Goal: Information Seeking & Learning: Check status

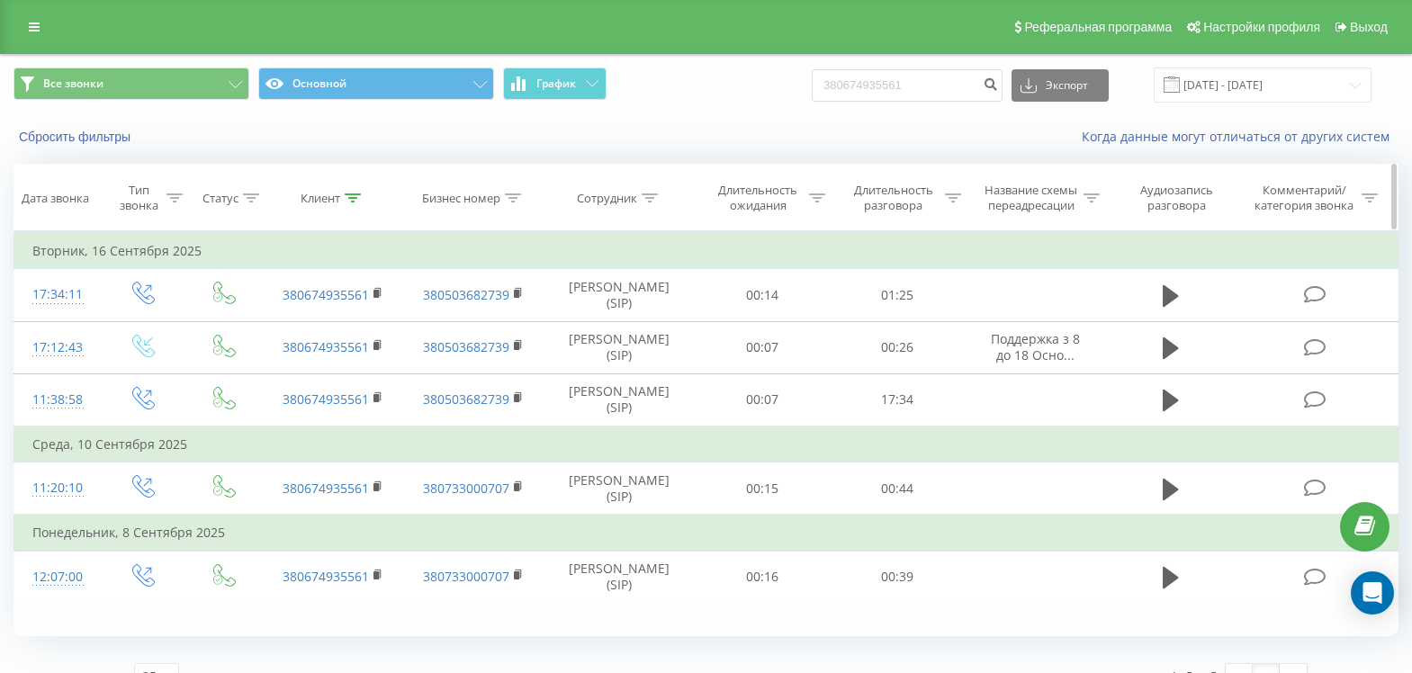
click at [357, 196] on icon at bounding box center [353, 198] width 16 height 9
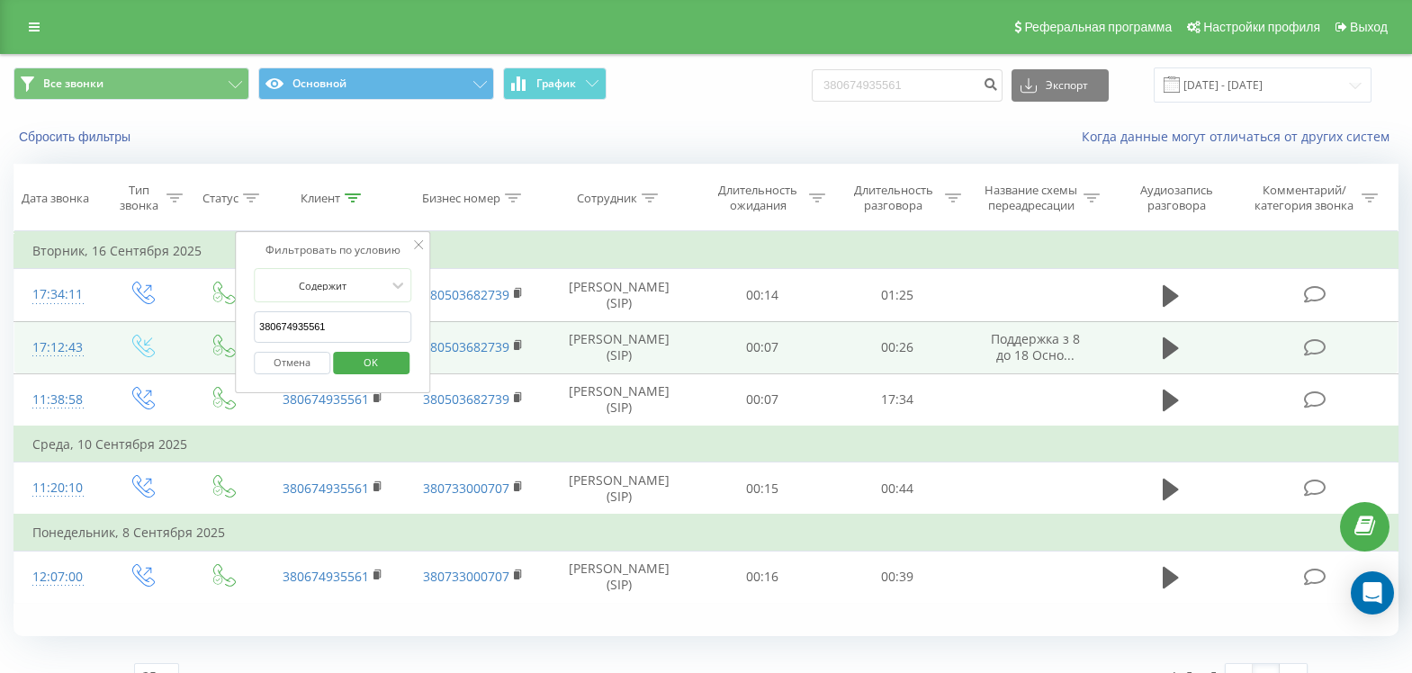
drag, startPoint x: 345, startPoint y: 322, endPoint x: 203, endPoint y: 331, distance: 141.6
click at [203, 331] on table "Фильтровать по условию Равно Введите значение Отмена OK Фильтровать по условию …" at bounding box center [706, 417] width 1385 height 373
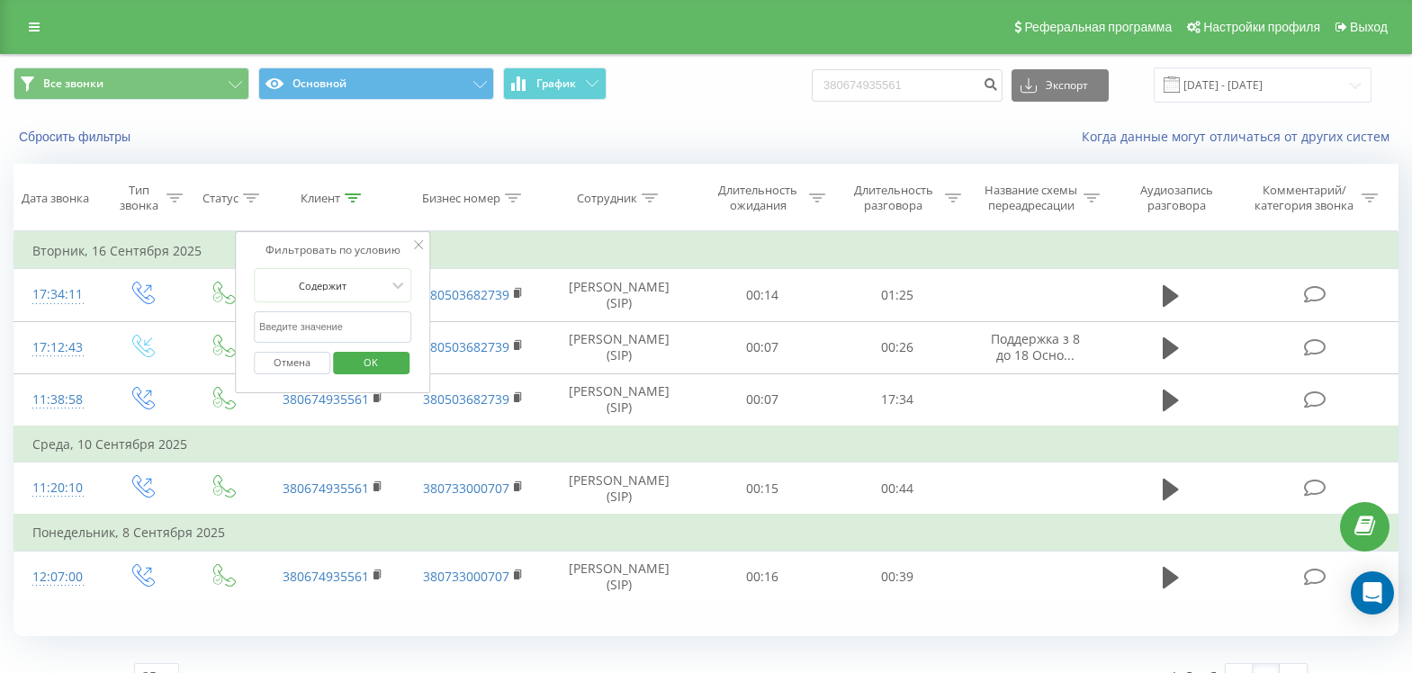
paste input "380672555702"
type input "380672555702"
click at [378, 359] on span "OK" at bounding box center [371, 362] width 50 height 28
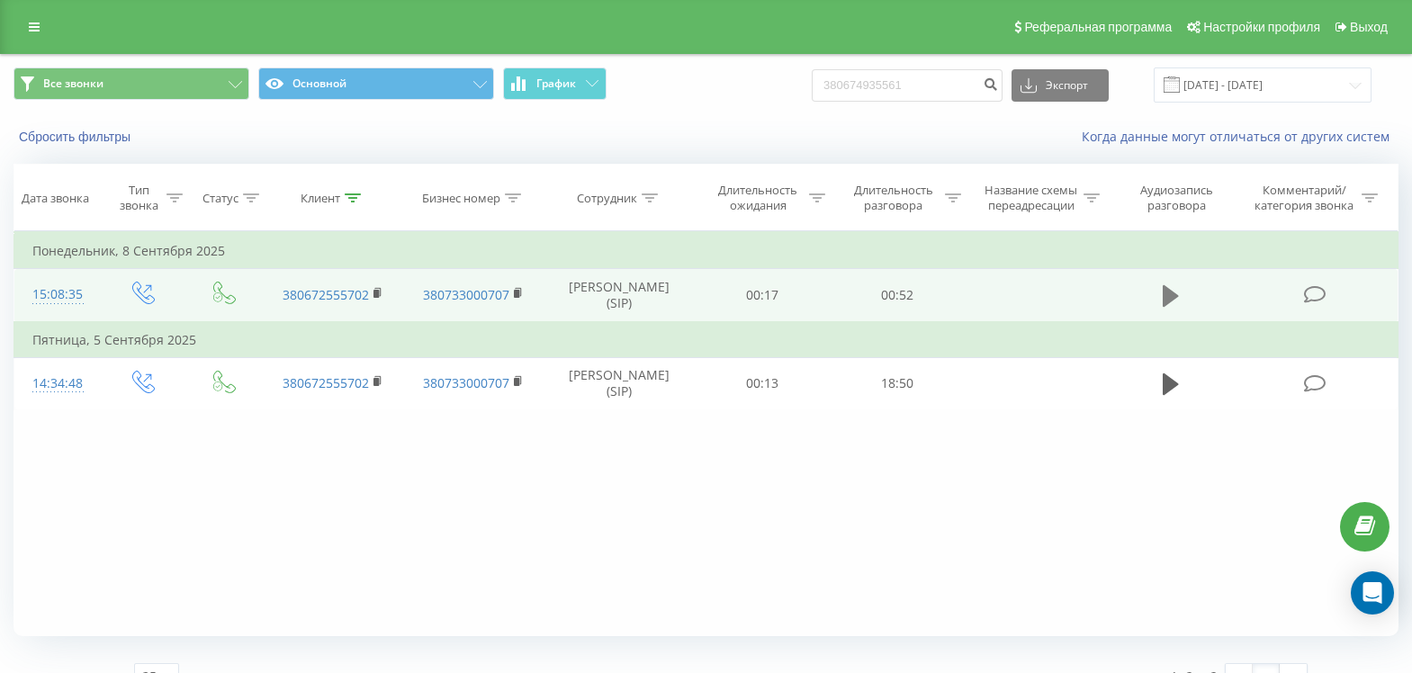
click at [1167, 298] on icon at bounding box center [1171, 296] width 16 height 22
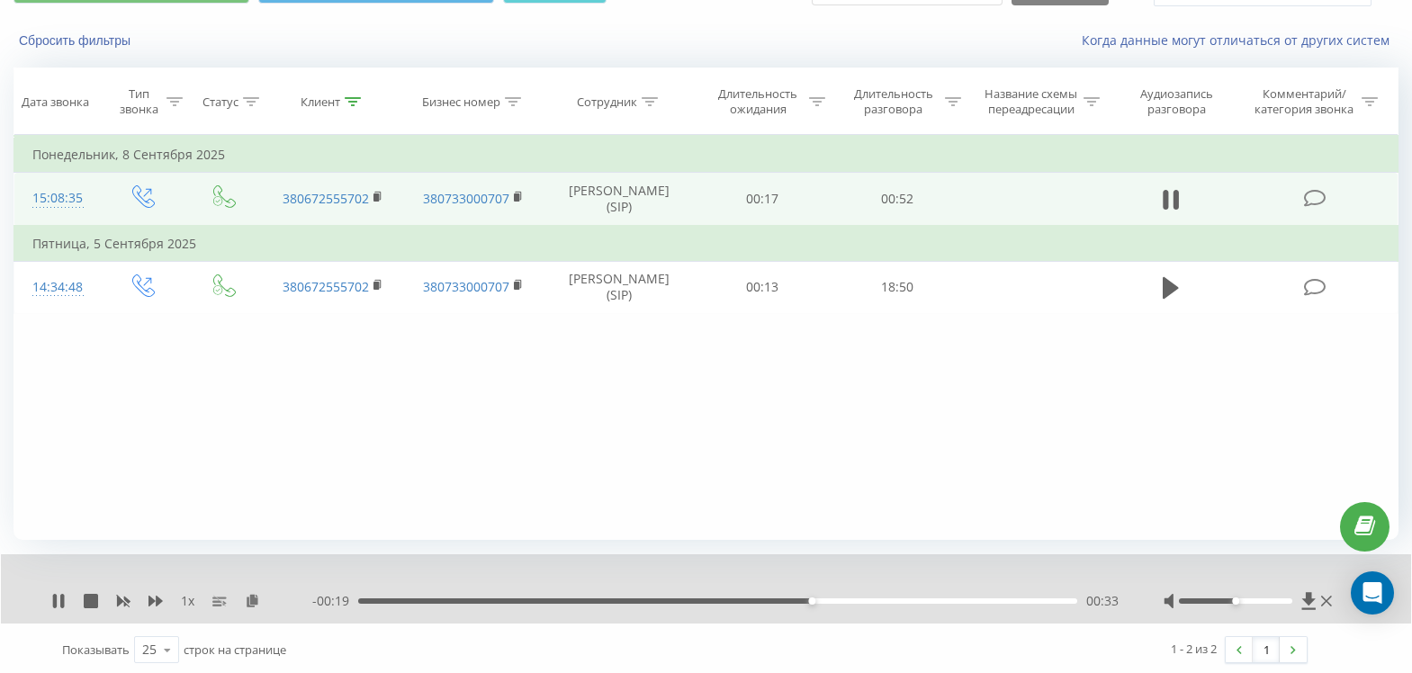
scroll to position [100, 0]
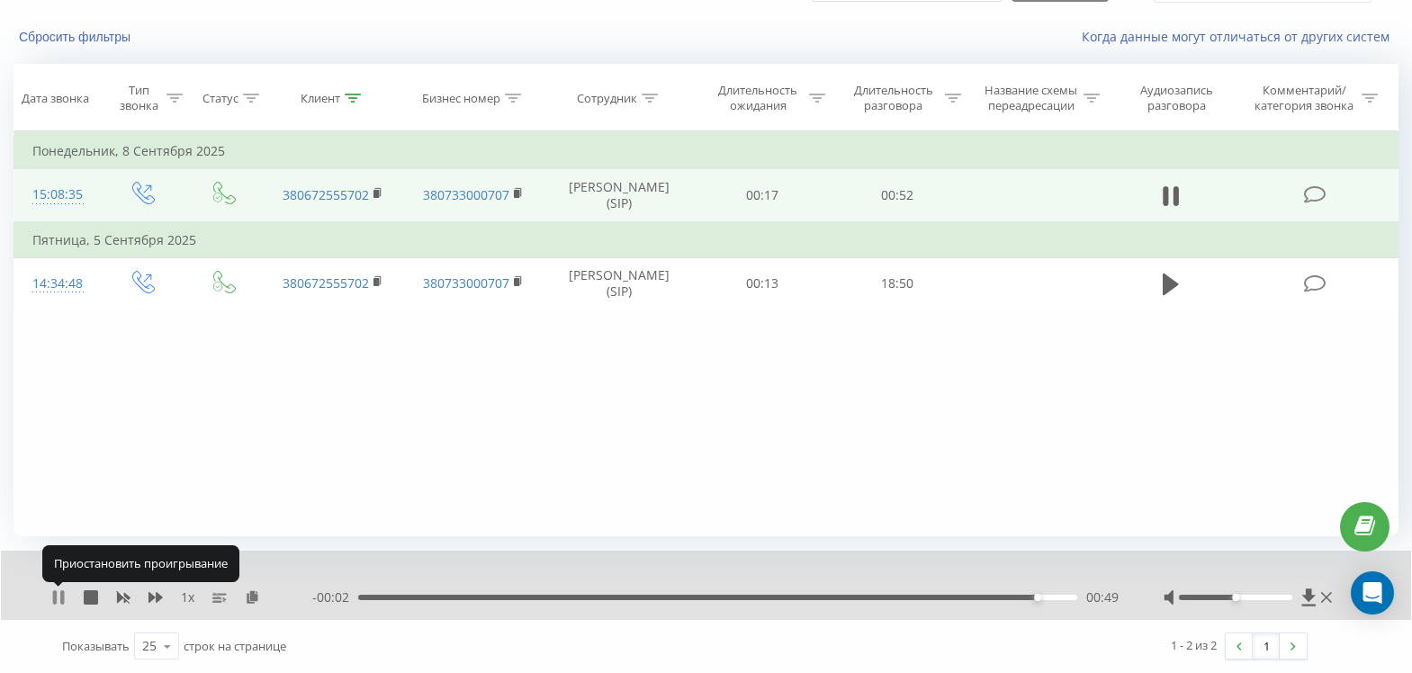
click at [60, 601] on icon at bounding box center [58, 597] width 14 height 14
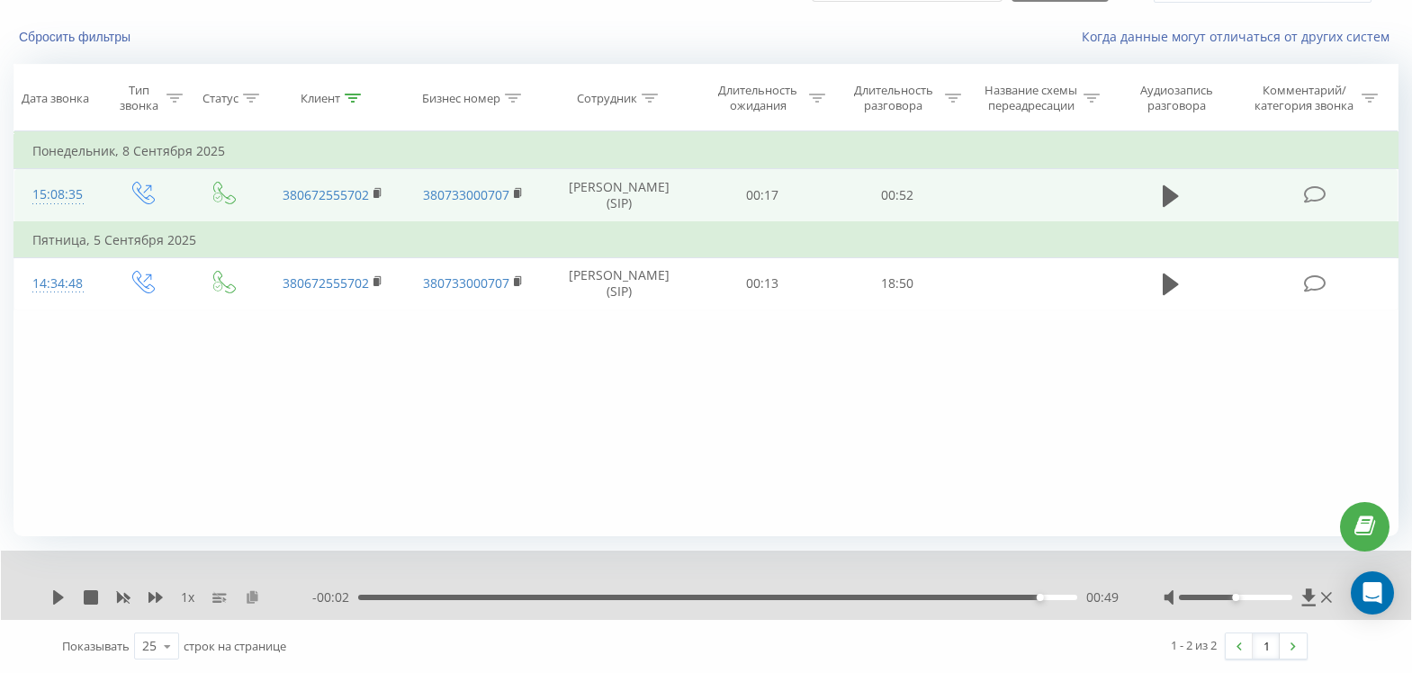
click at [258, 599] on icon at bounding box center [252, 596] width 15 height 13
click at [245, 590] on button at bounding box center [252, 597] width 14 height 14
click at [365, 597] on div "00:49" at bounding box center [717, 597] width 719 height 5
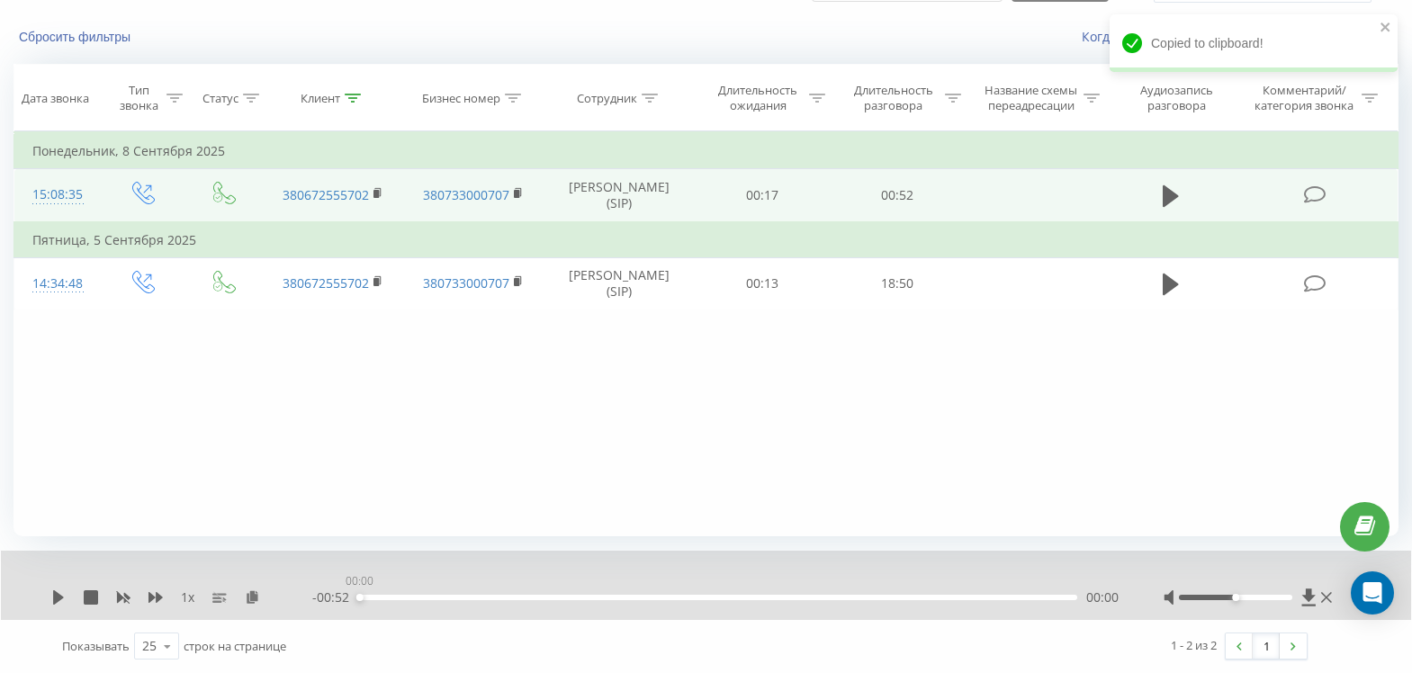
drag, startPoint x: 365, startPoint y: 596, endPoint x: 328, endPoint y: 598, distance: 36.9
click at [358, 598] on div "00:00" at bounding box center [717, 597] width 719 height 5
click at [60, 593] on icon at bounding box center [58, 597] width 14 height 14
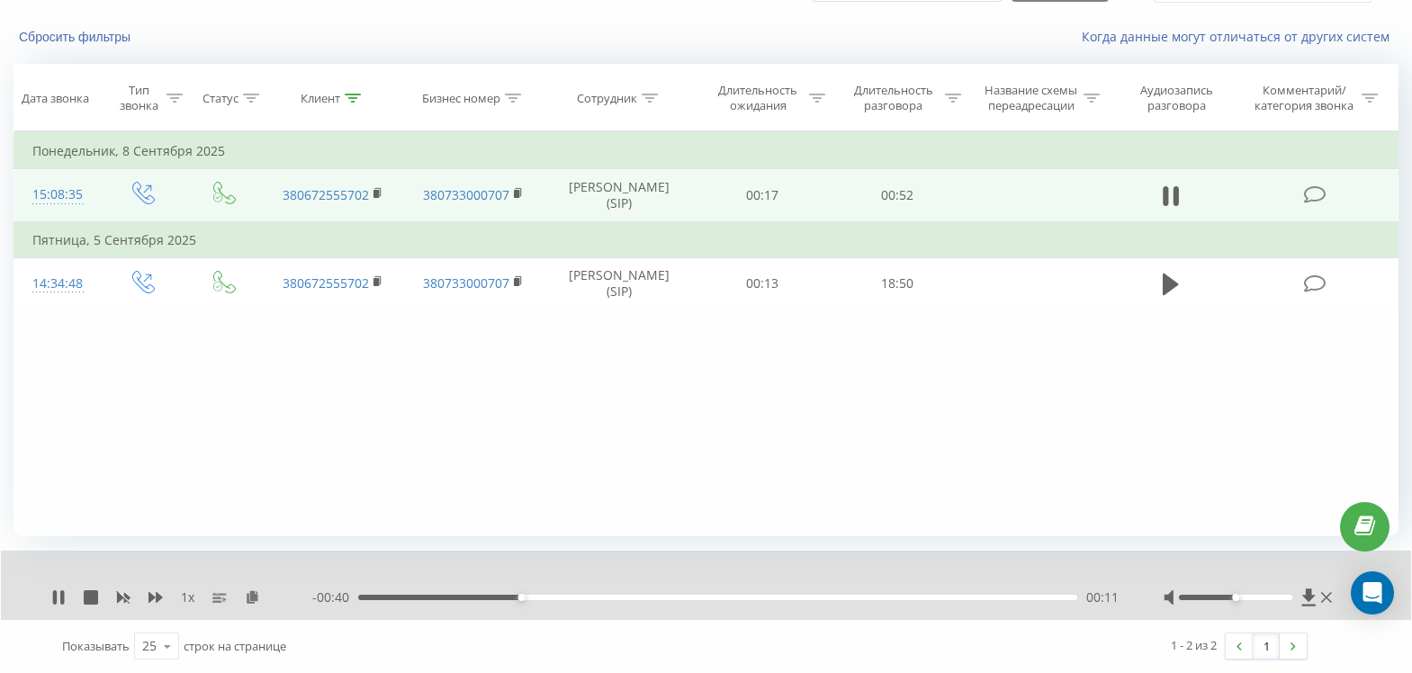
click at [1261, 598] on div at bounding box center [1236, 597] width 114 height 5
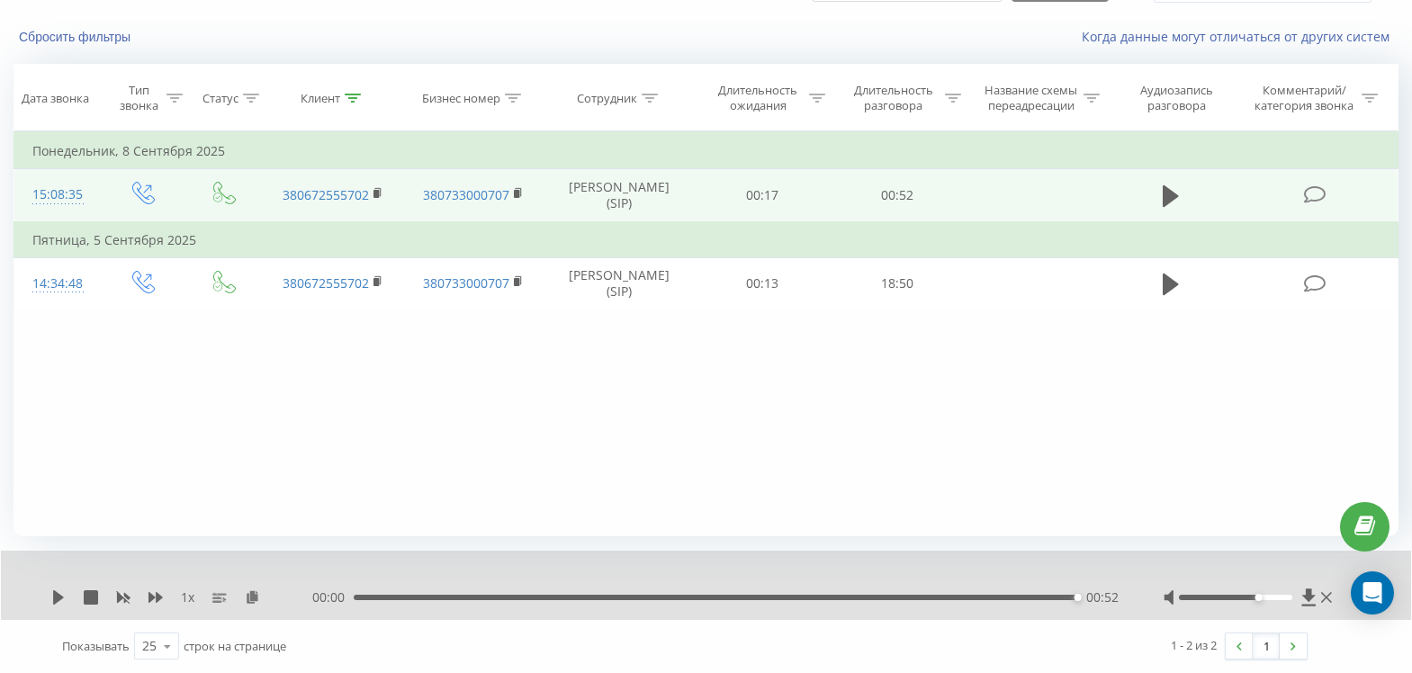
click at [603, 594] on div "00:00 00:52 00:52" at bounding box center [715, 598] width 806 height 18
click at [608, 599] on div "00:52" at bounding box center [716, 597] width 724 height 5
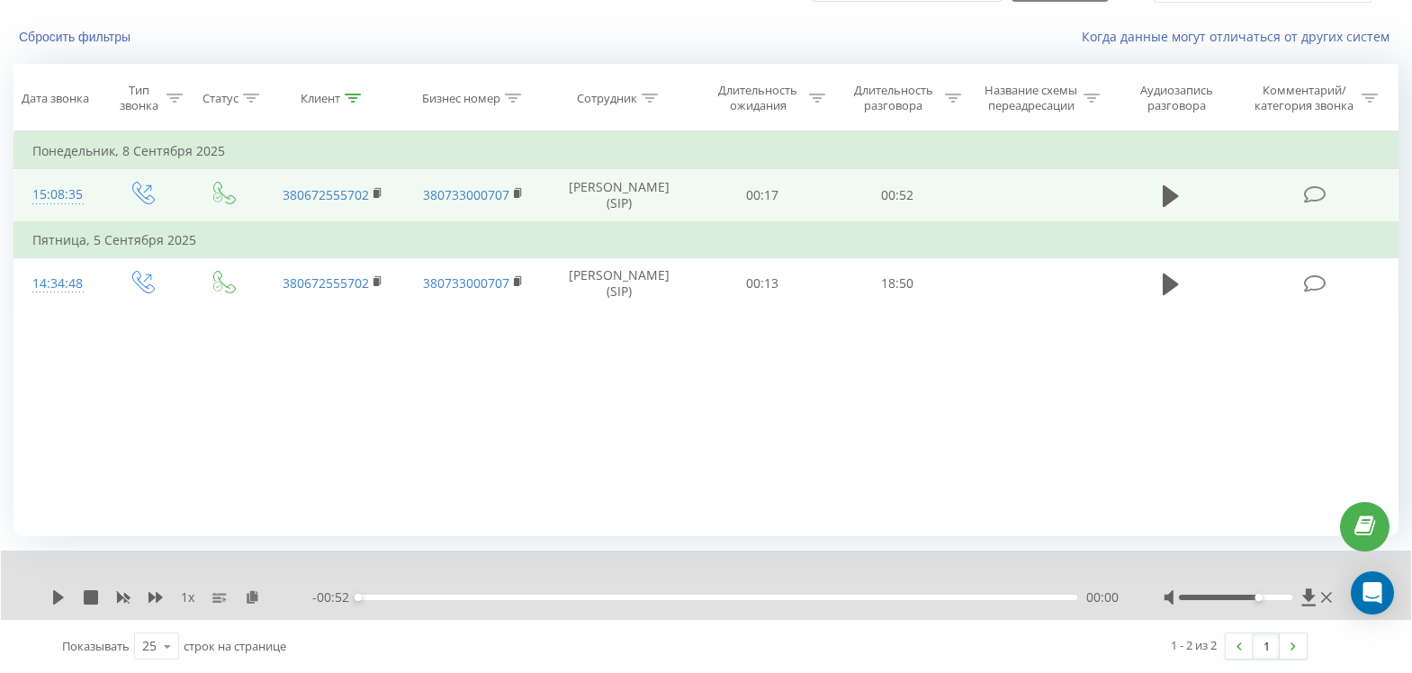
click at [73, 600] on div "1 x" at bounding box center [181, 598] width 261 height 18
click at [60, 599] on icon at bounding box center [58, 597] width 11 height 14
click at [465, 594] on div "- 00:52 00:00 00:00" at bounding box center [715, 598] width 806 height 18
click at [482, 598] on div "00:19" at bounding box center [717, 597] width 719 height 5
click at [59, 590] on icon at bounding box center [58, 597] width 14 height 14
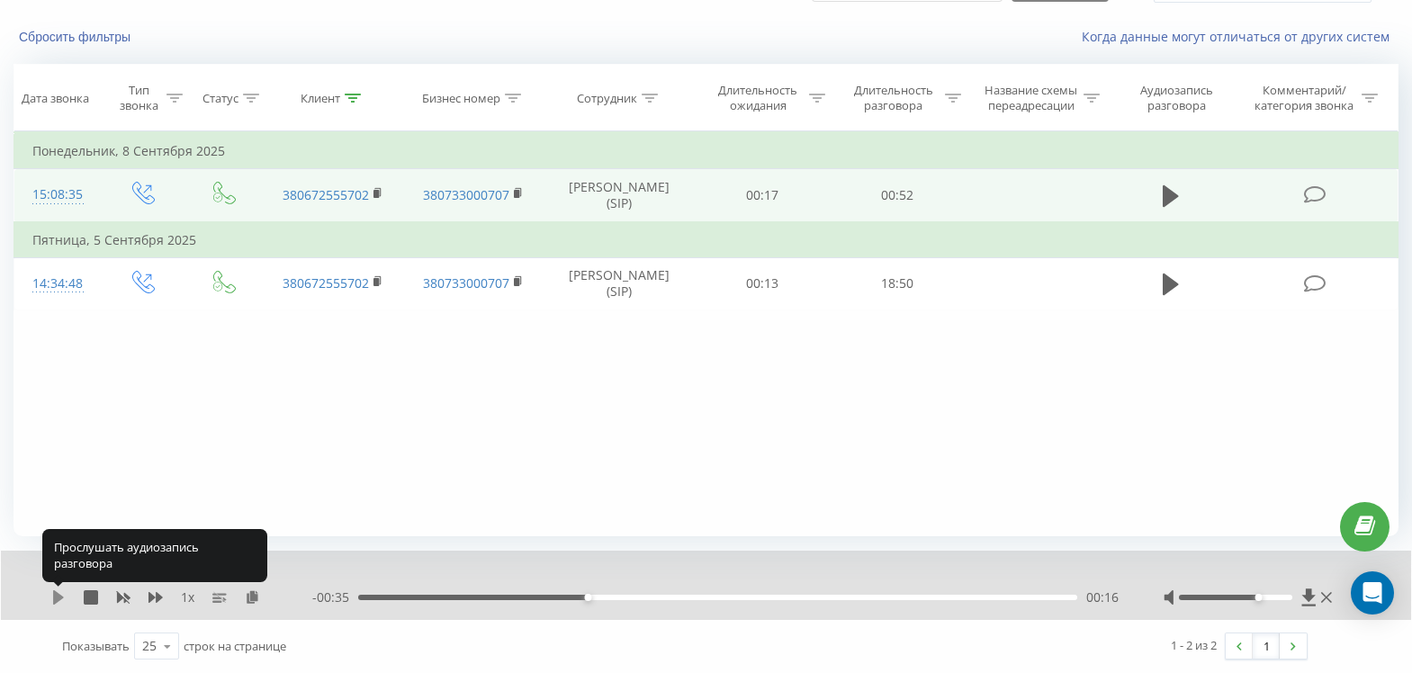
click at [61, 590] on icon at bounding box center [58, 597] width 14 height 14
